Goal: Task Accomplishment & Management: Manage account settings

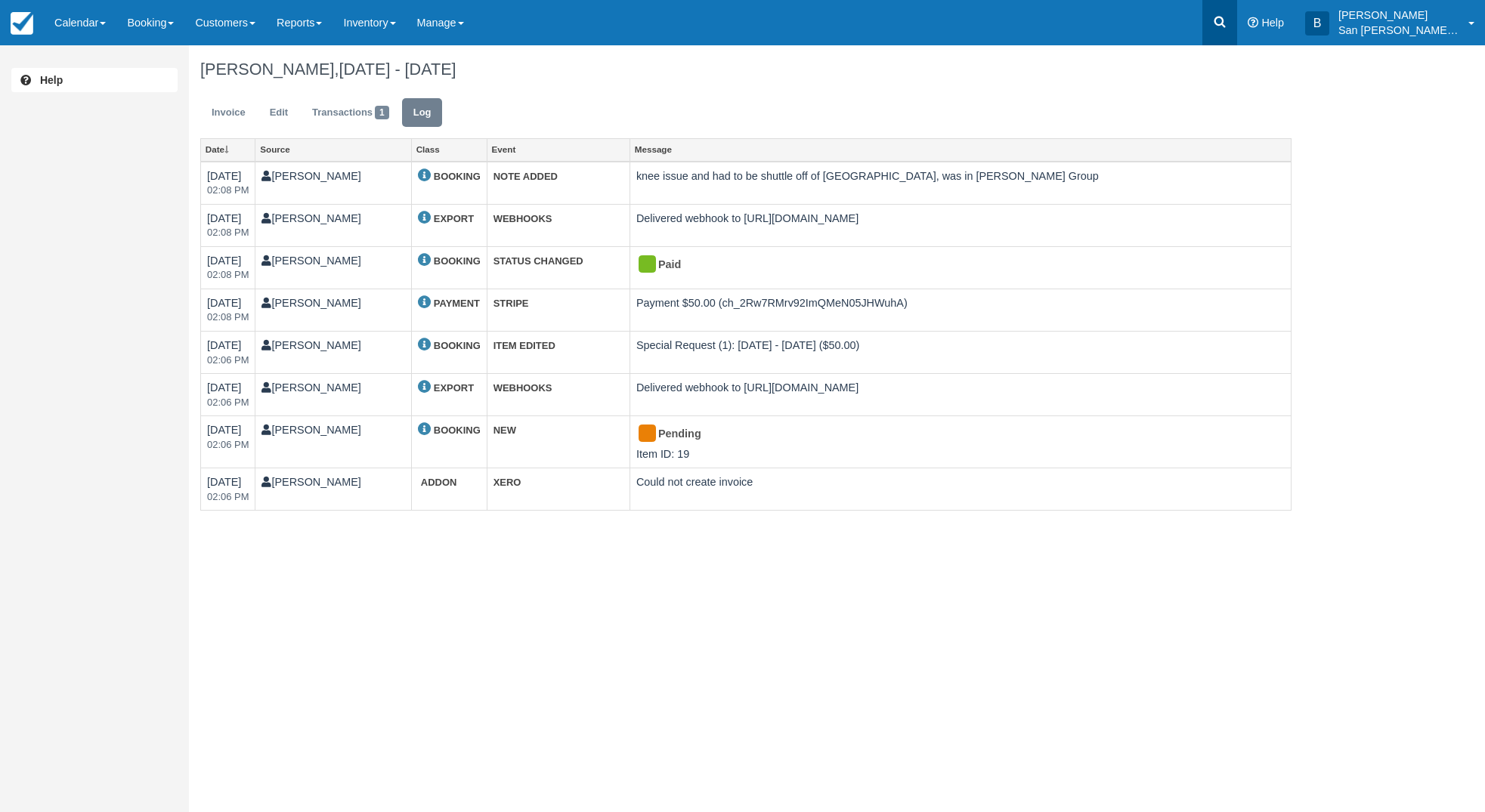
drag, startPoint x: 0, startPoint y: 0, endPoint x: 1238, endPoint y: 26, distance: 1238.3
click at [1237, 26] on link at bounding box center [1220, 23] width 35 height 45
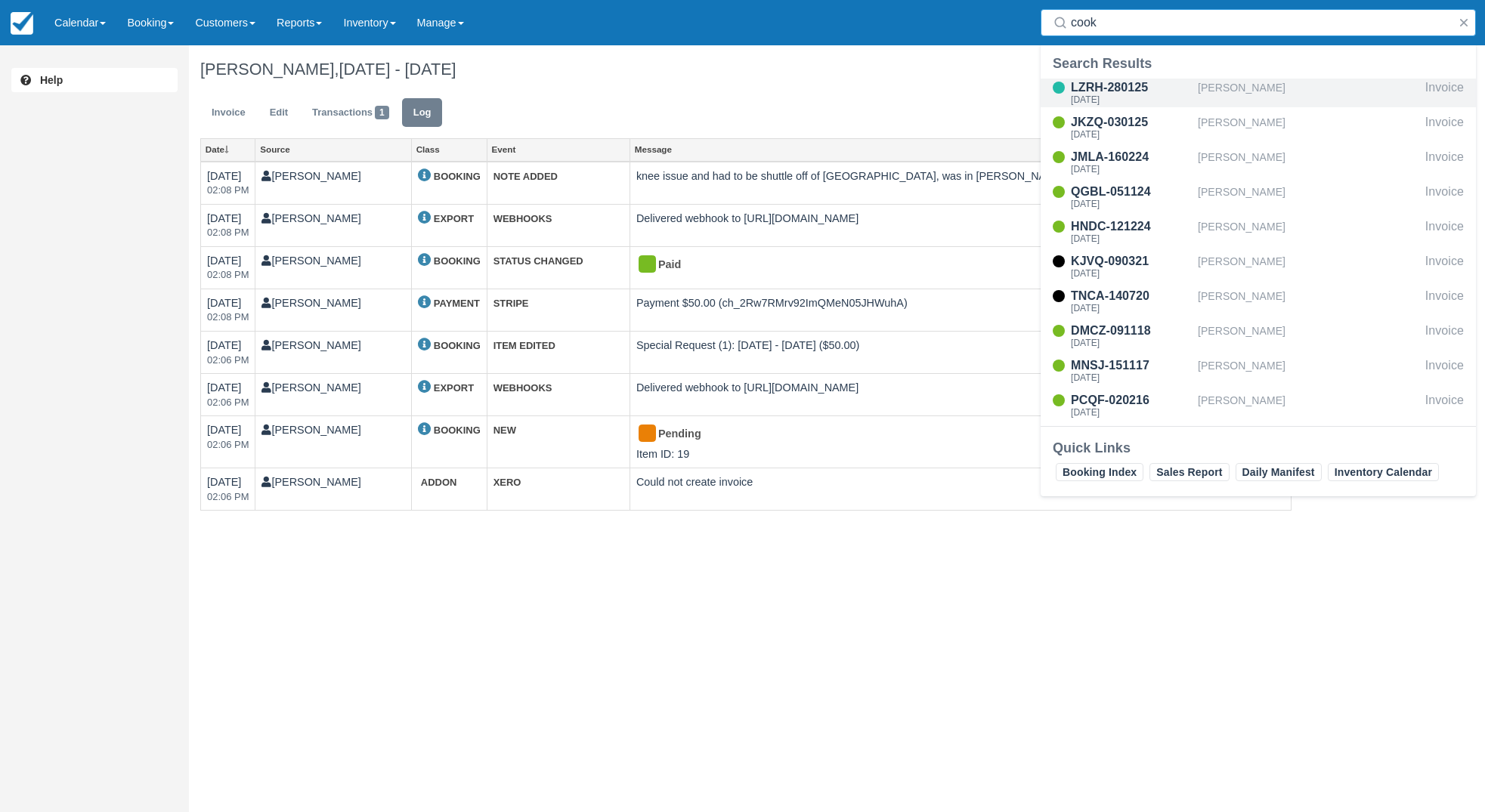
type input "cook"
click at [1103, 100] on div "[DATE]" at bounding box center [1131, 99] width 121 height 9
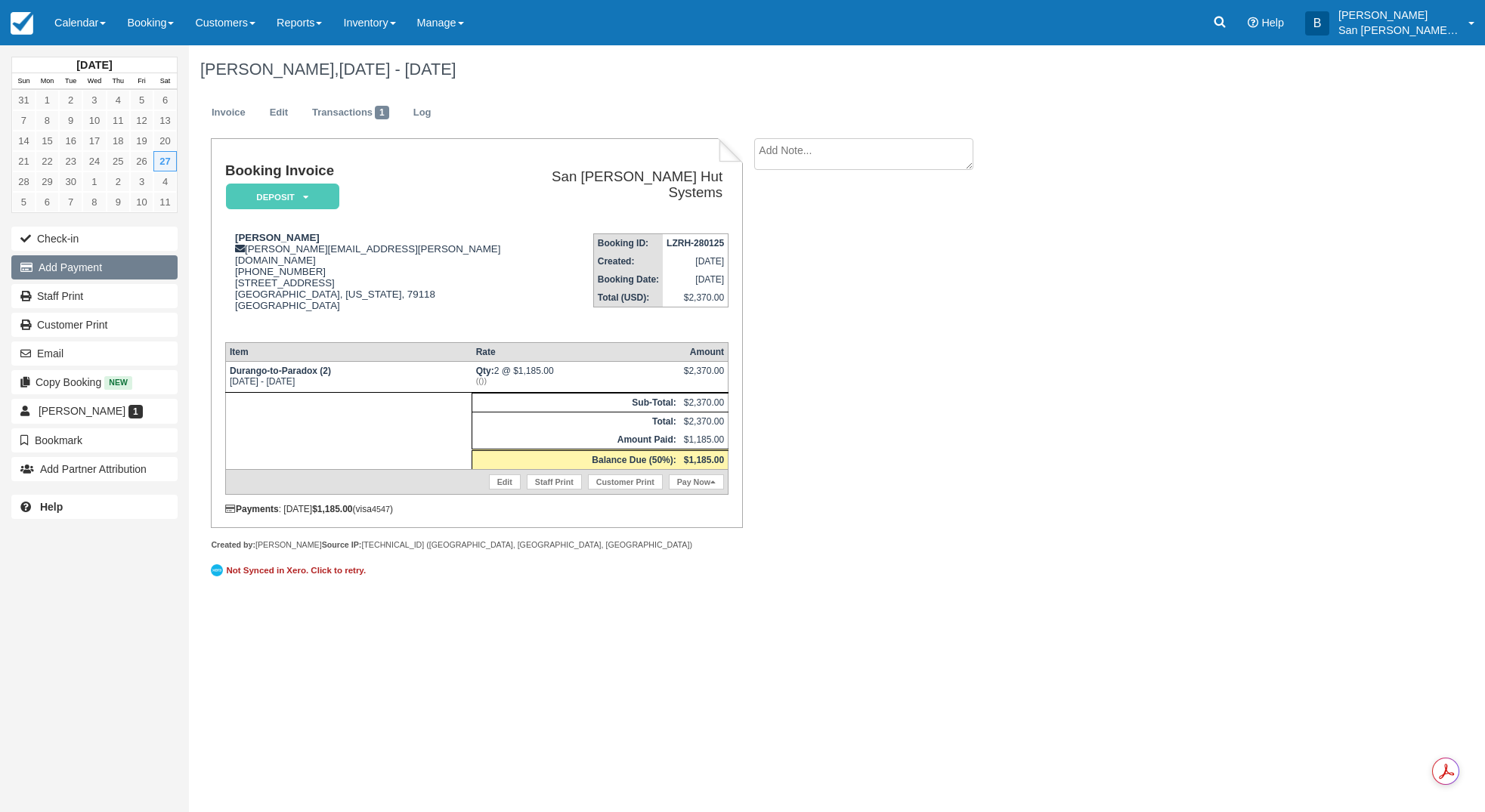
click at [86, 267] on button "Add Payment" at bounding box center [94, 267] width 166 height 24
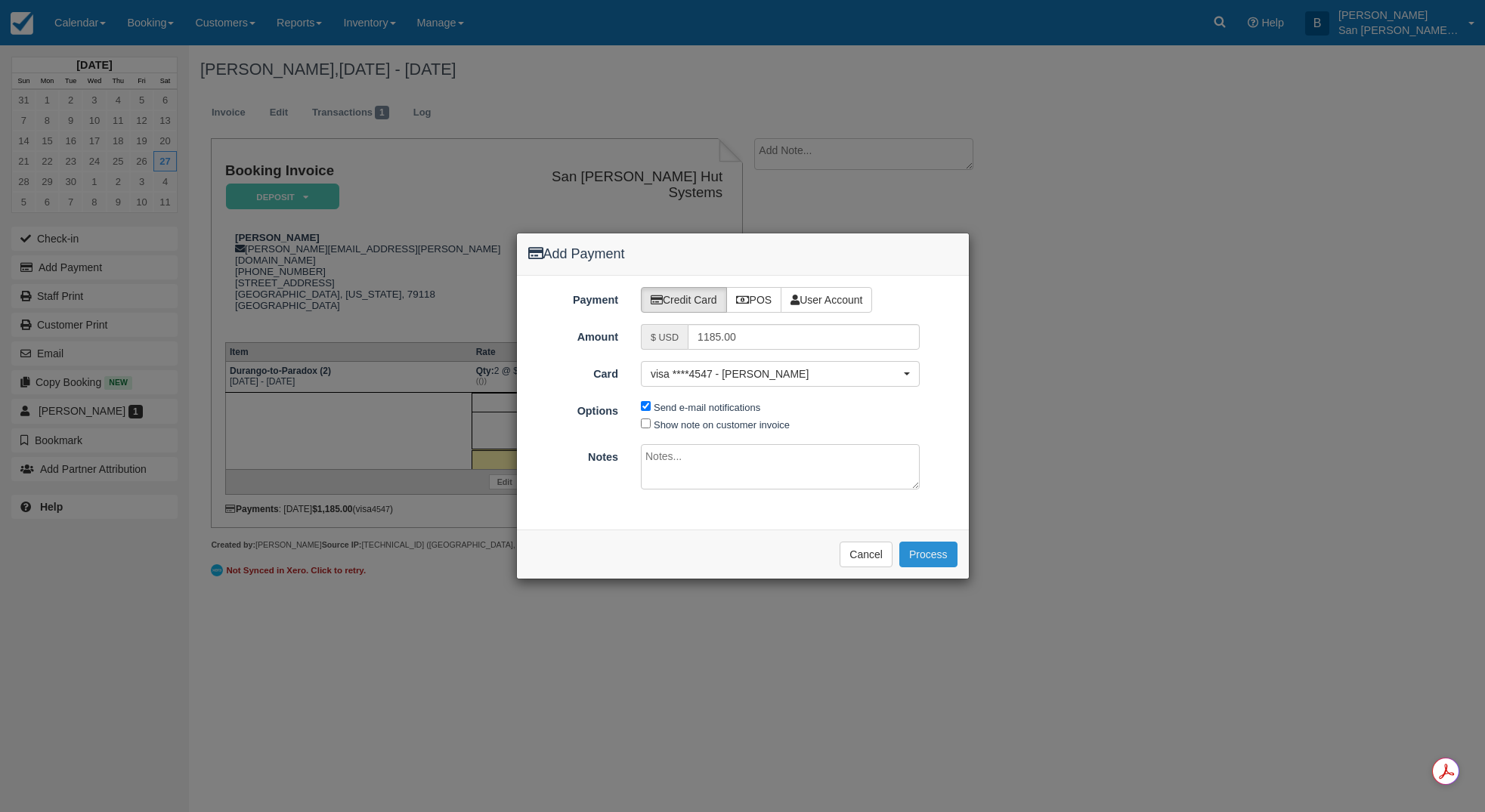
click at [939, 552] on button "Process" at bounding box center [928, 554] width 58 height 26
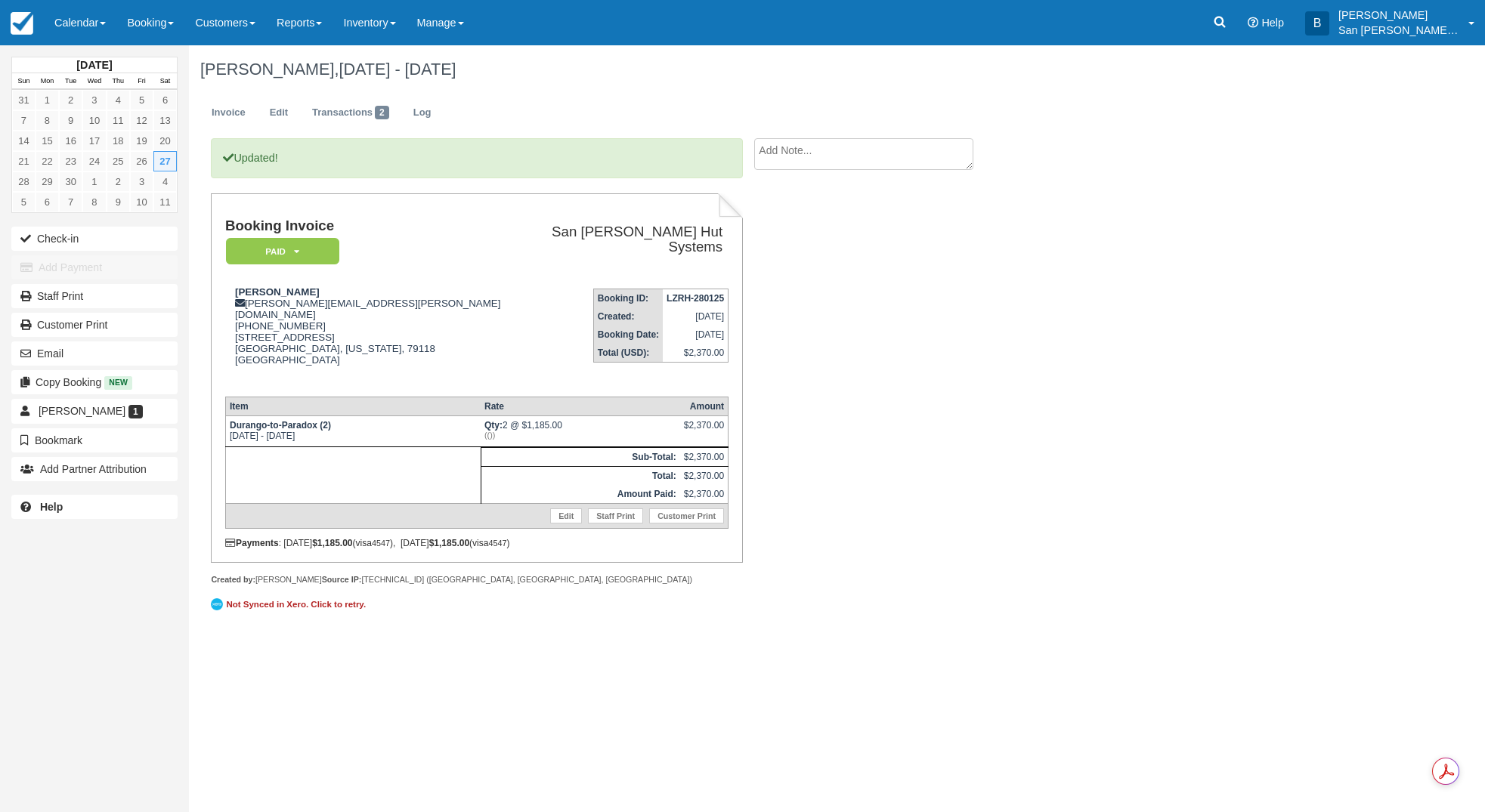
click at [850, 143] on textarea at bounding box center [863, 154] width 219 height 32
type textarea "riding with his son, Taylor, who's a minor"
click at [785, 240] on button "Create" at bounding box center [787, 240] width 68 height 26
